Goal: Find specific page/section: Find specific page/section

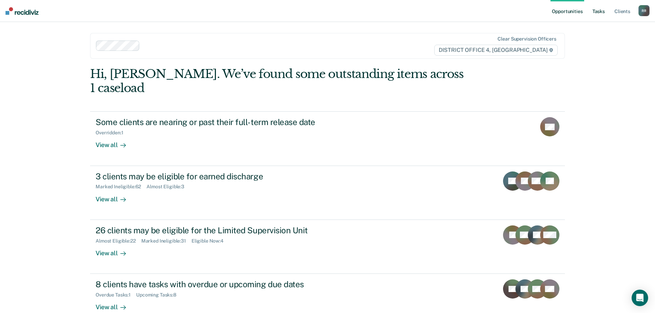
click at [596, 10] on link "Tasks" at bounding box center [598, 11] width 15 height 22
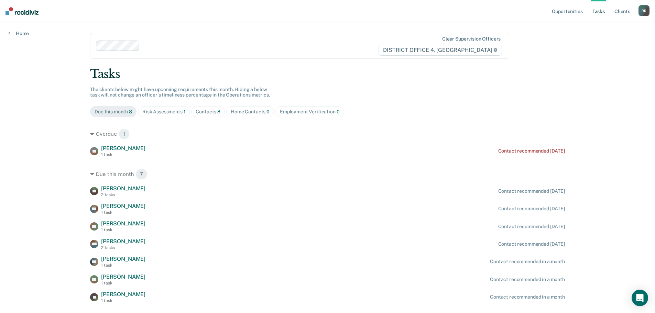
click at [242, 114] on div "Home Contacts 0" at bounding box center [250, 112] width 39 height 6
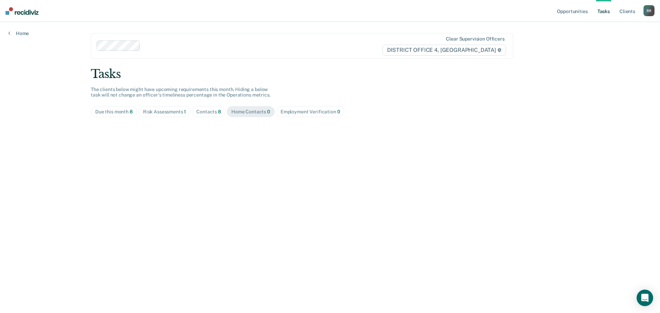
click at [211, 114] on div "Contacts 8" at bounding box center [208, 112] width 25 height 6
